Goal: Check status: Check status

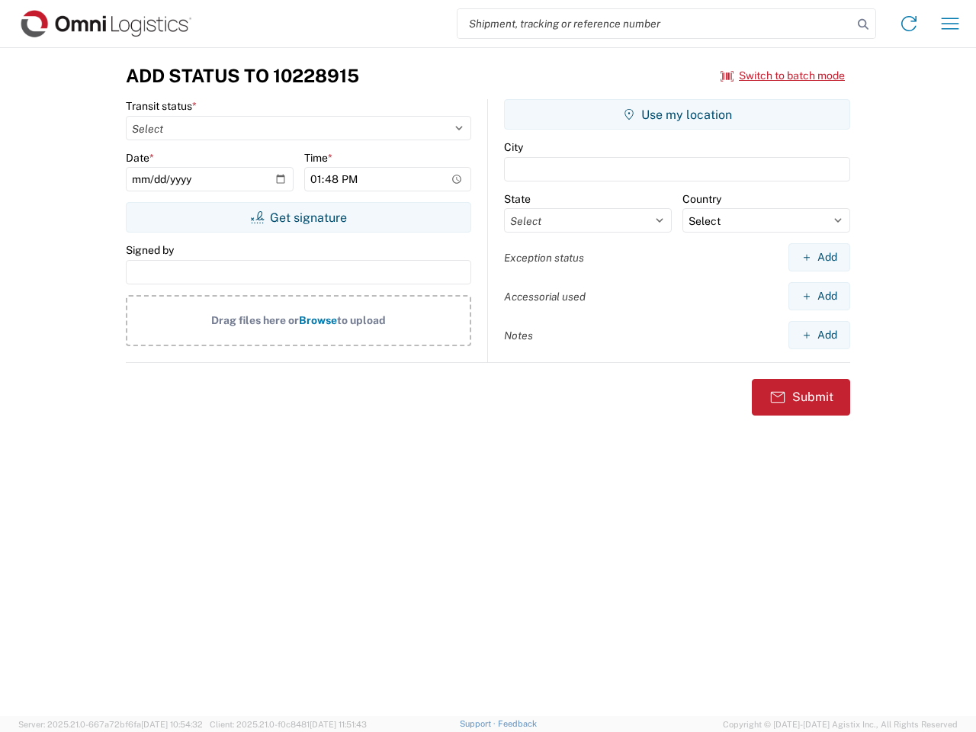
click at [655, 24] on input "search" at bounding box center [654, 23] width 395 height 29
click at [863, 24] on icon at bounding box center [862, 24] width 21 height 21
click at [909, 24] on icon at bounding box center [908, 23] width 24 height 24
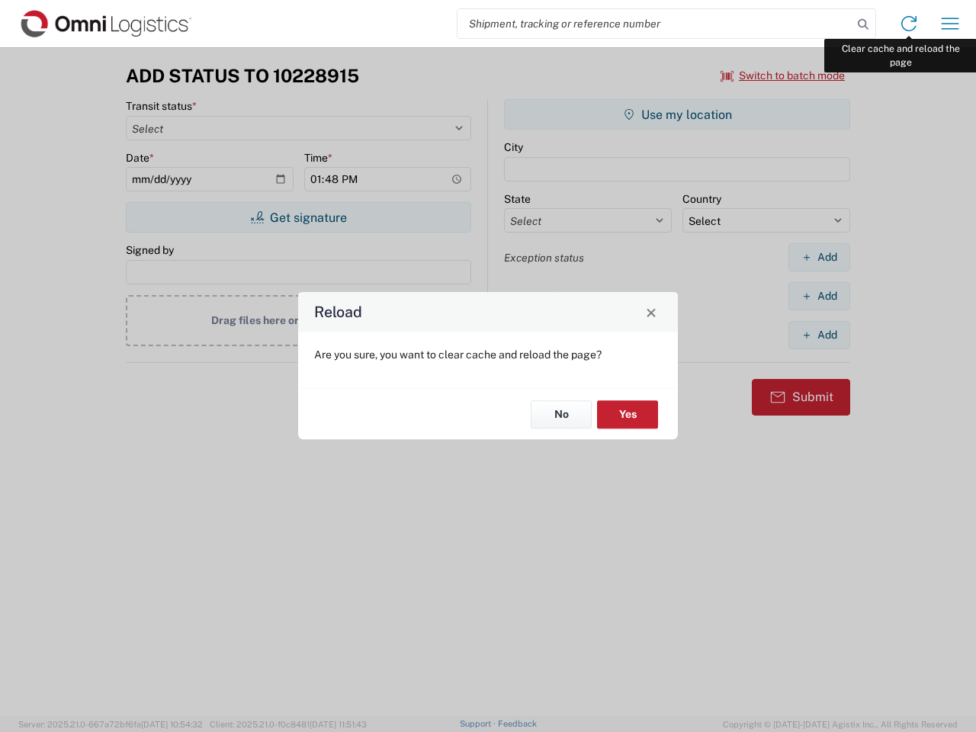
click at [950, 24] on div "Reload Are you sure, you want to clear cache and reload the page? No Yes" at bounding box center [488, 366] width 976 height 732
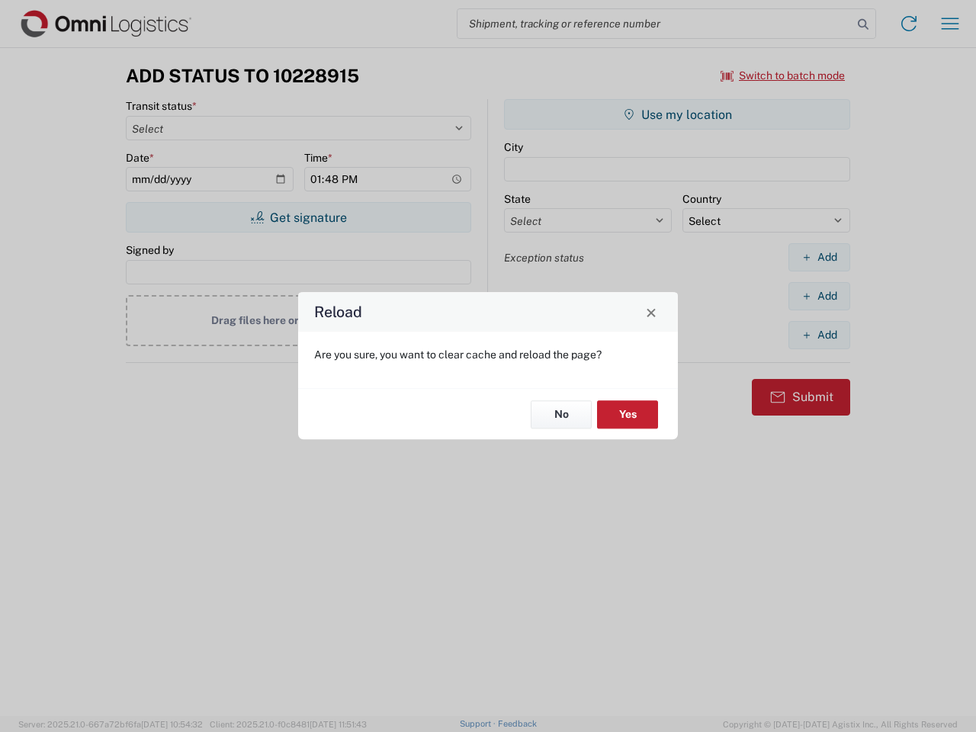
click at [783, 75] on div "Reload Are you sure, you want to clear cache and reload the page? No Yes" at bounding box center [488, 366] width 976 height 732
click at [298, 217] on div "Reload Are you sure, you want to clear cache and reload the page? No Yes" at bounding box center [488, 366] width 976 height 732
click at [677, 114] on div "Reload Are you sure, you want to clear cache and reload the page? No Yes" at bounding box center [488, 366] width 976 height 732
click at [819, 257] on div "Reload Are you sure, you want to clear cache and reload the page? No Yes" at bounding box center [488, 366] width 976 height 732
click at [819, 296] on div "Reload Are you sure, you want to clear cache and reload the page? No Yes" at bounding box center [488, 366] width 976 height 732
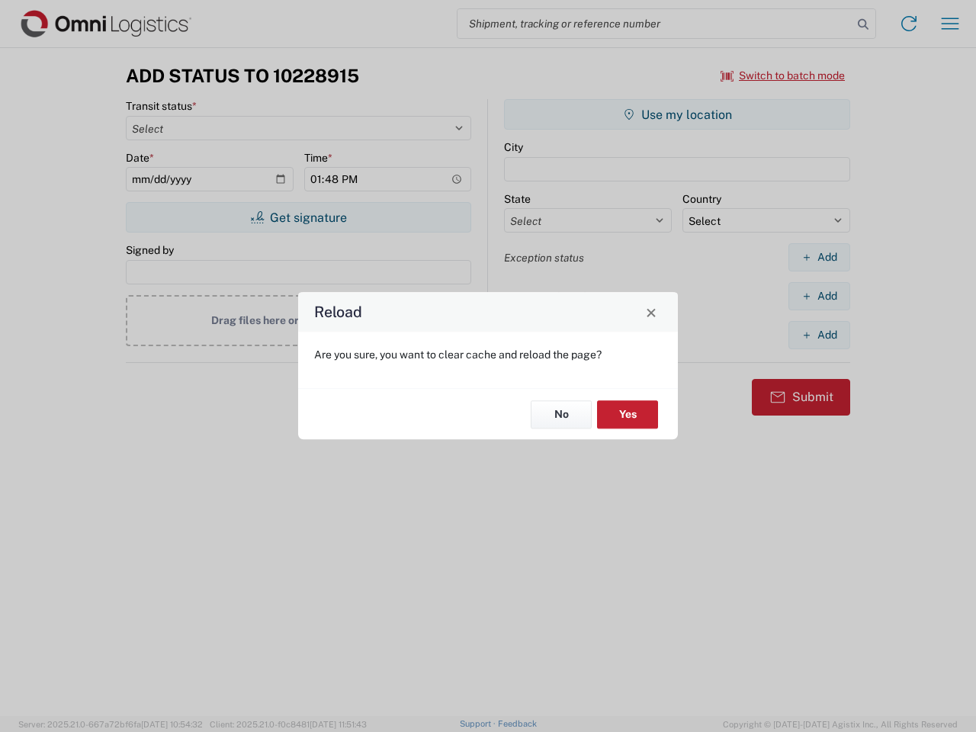
click at [819, 335] on div "Reload Are you sure, you want to clear cache and reload the page? No Yes" at bounding box center [488, 366] width 976 height 732
